Goal: Task Accomplishment & Management: Use online tool/utility

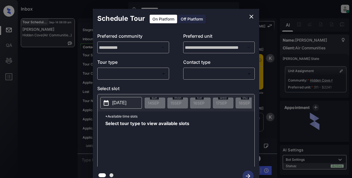
scroll to position [1468, 0]
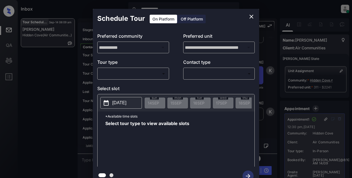
click at [252, 18] on icon "close" at bounding box center [251, 16] width 7 height 7
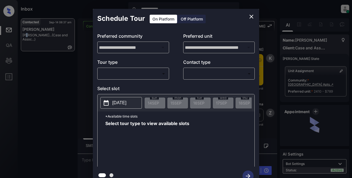
scroll to position [1158, 0]
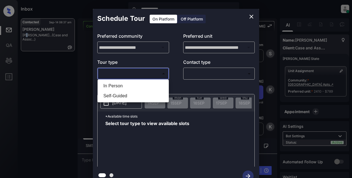
click at [126, 78] on body "**********" at bounding box center [176, 89] width 352 height 178
click at [249, 13] on div at bounding box center [176, 89] width 352 height 178
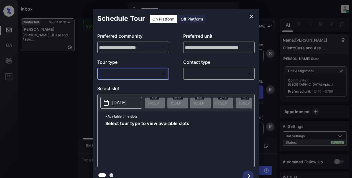
click at [250, 16] on icon "close" at bounding box center [251, 17] width 4 height 4
